Goal: Check status: Check status

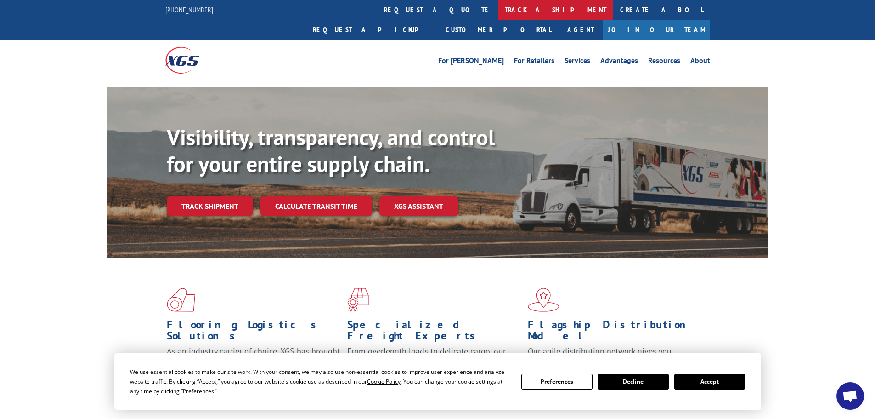
click at [498, 6] on link "track a shipment" at bounding box center [555, 10] width 115 height 20
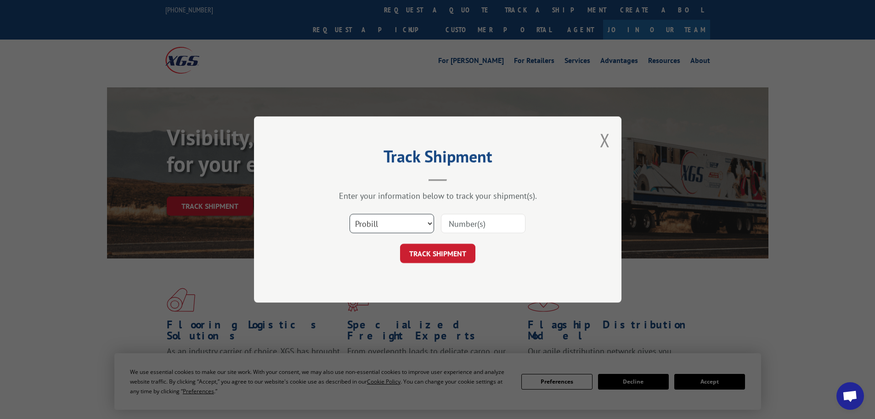
click at [384, 227] on select "Select category... Probill BOL PO" at bounding box center [392, 223] width 85 height 19
select select "po"
click at [350, 214] on select "Select category... Probill BOL PO" at bounding box center [392, 223] width 85 height 19
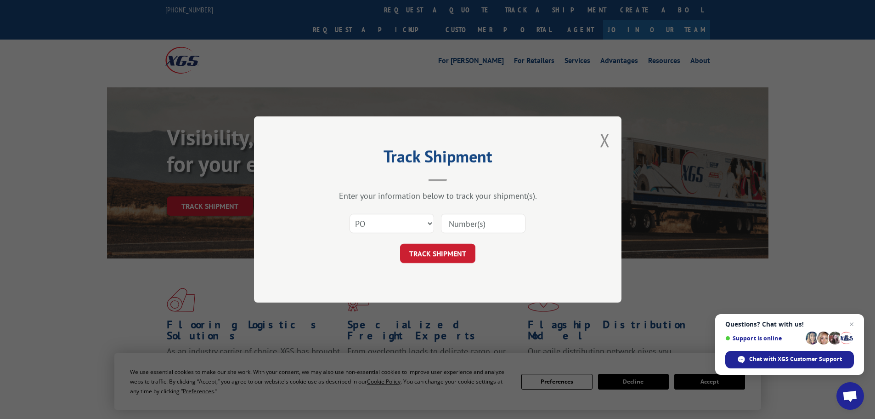
click at [474, 224] on input at bounding box center [483, 223] width 85 height 19
paste input "09524493"
type input "09524493"
click button "TRACK SHIPMENT" at bounding box center [437, 253] width 75 height 19
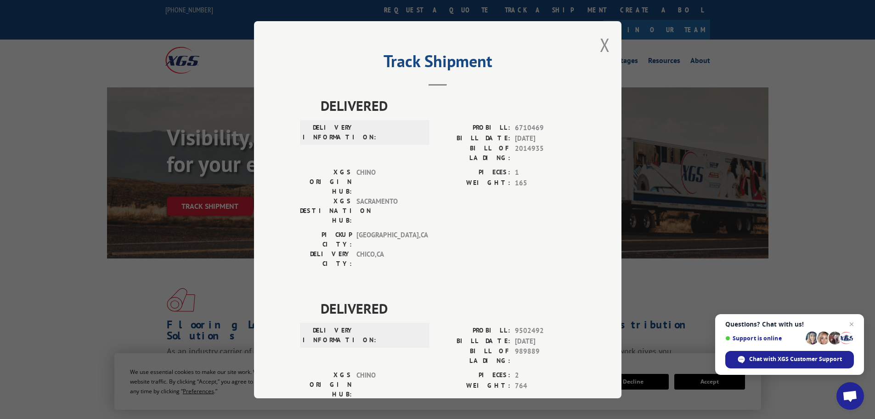
scroll to position [332, 0]
